Goal: Register for event/course

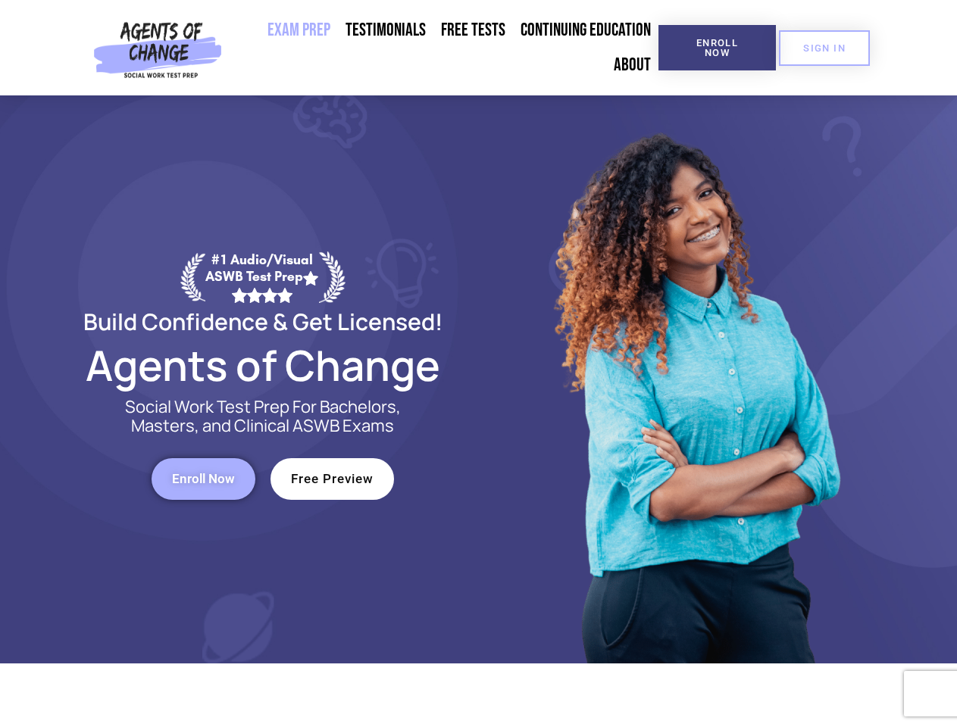
click at [479, 364] on div at bounding box center [695, 379] width 432 height 568
click at [717, 48] on span "Enroll Now" at bounding box center [717, 48] width 69 height 20
click at [824, 48] on span "SIGN IN" at bounding box center [824, 48] width 42 height 10
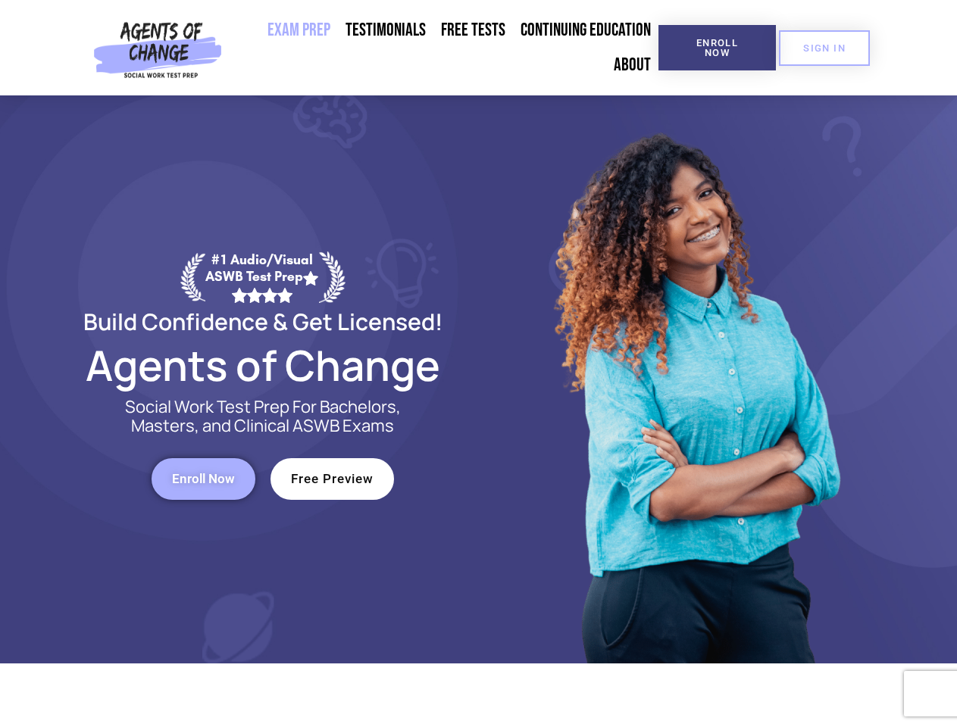
click at [203, 479] on span "Enroll Now" at bounding box center [203, 479] width 63 height 13
click at [332, 479] on span "Free Preview" at bounding box center [332, 479] width 83 height 13
